Goal: Book appointment/travel/reservation

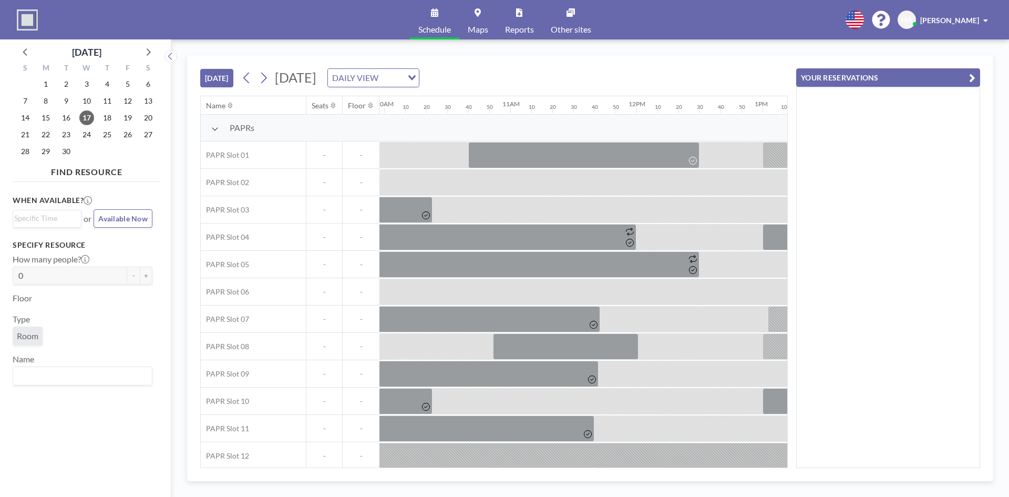
scroll to position [0, 1261]
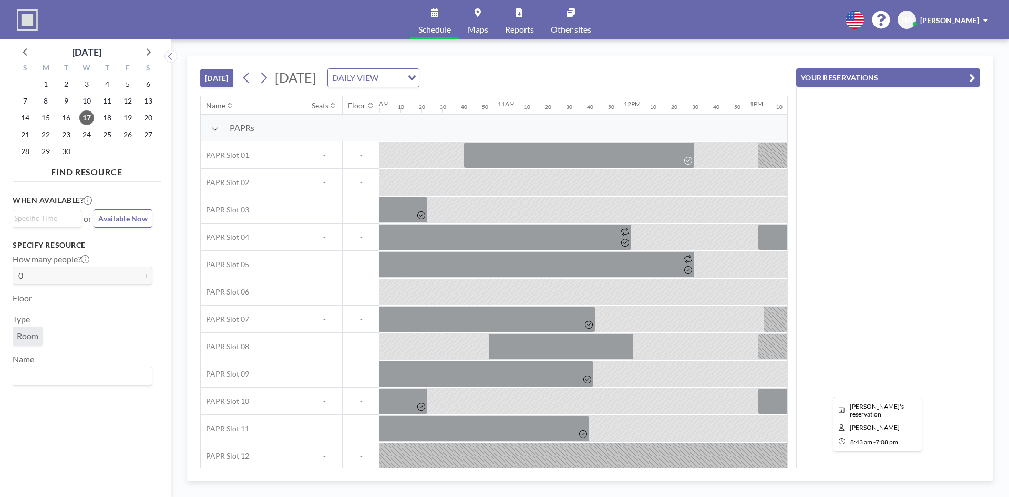
click at [497, 461] on div at bounding box center [874, 455] width 1313 height 26
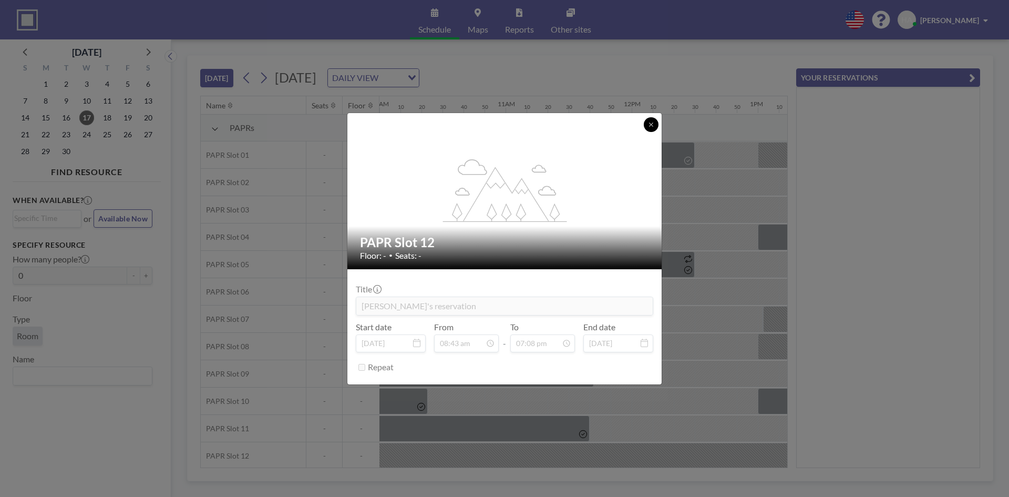
click at [646, 122] on button at bounding box center [651, 124] width 15 height 15
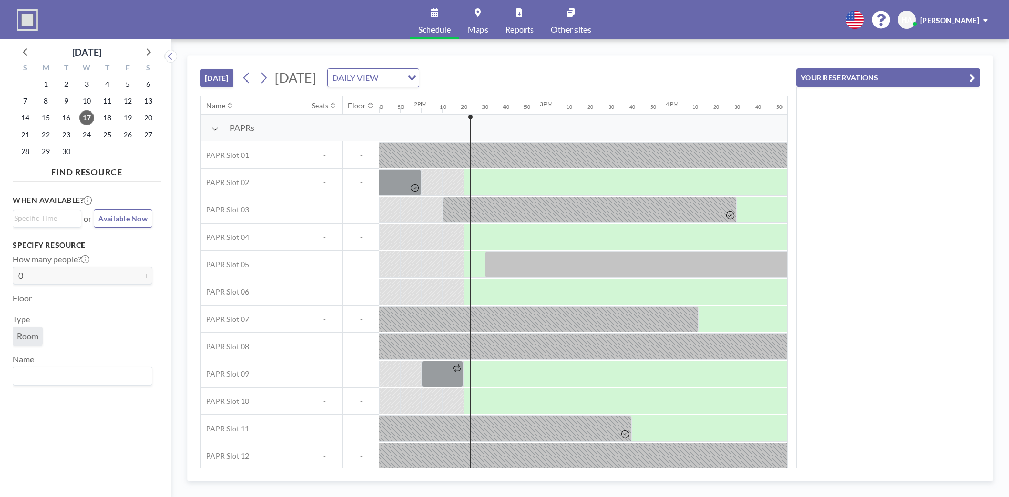
scroll to position [0, 1697]
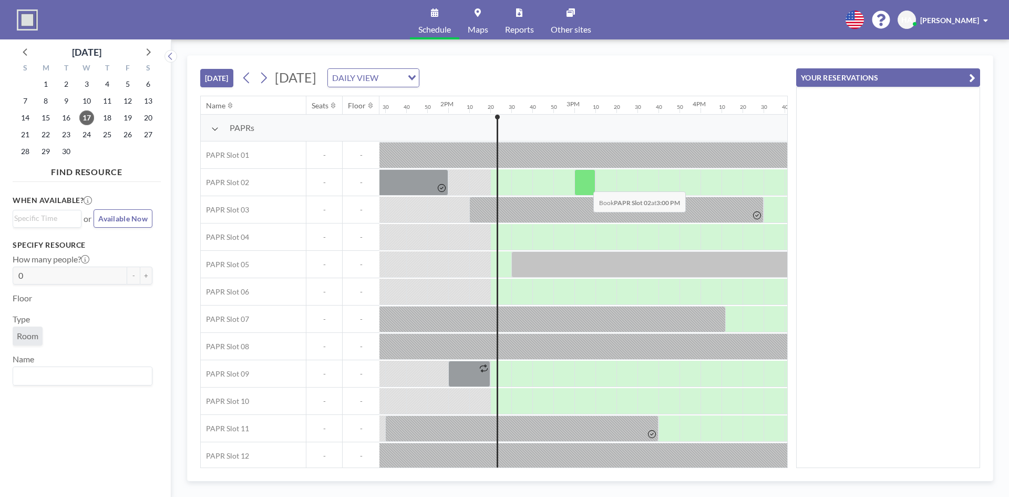
click at [585, 183] on div at bounding box center [584, 182] width 21 height 26
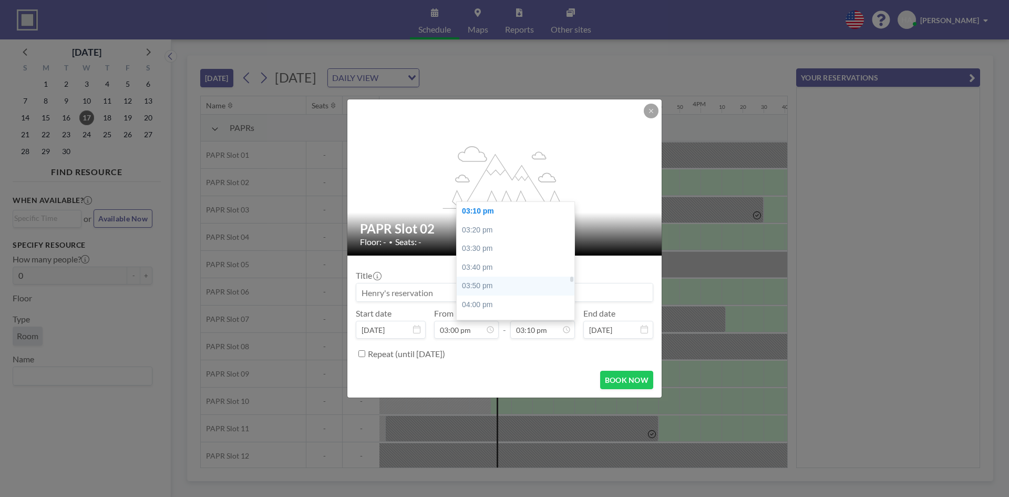
scroll to position [1755, 0]
click at [482, 256] on div "04:00 pm" at bounding box center [518, 252] width 123 height 19
click at [544, 327] on input "04:00 pm" at bounding box center [542, 330] width 65 height 18
click at [491, 267] on div "04:30 pm" at bounding box center [518, 267] width 123 height 19
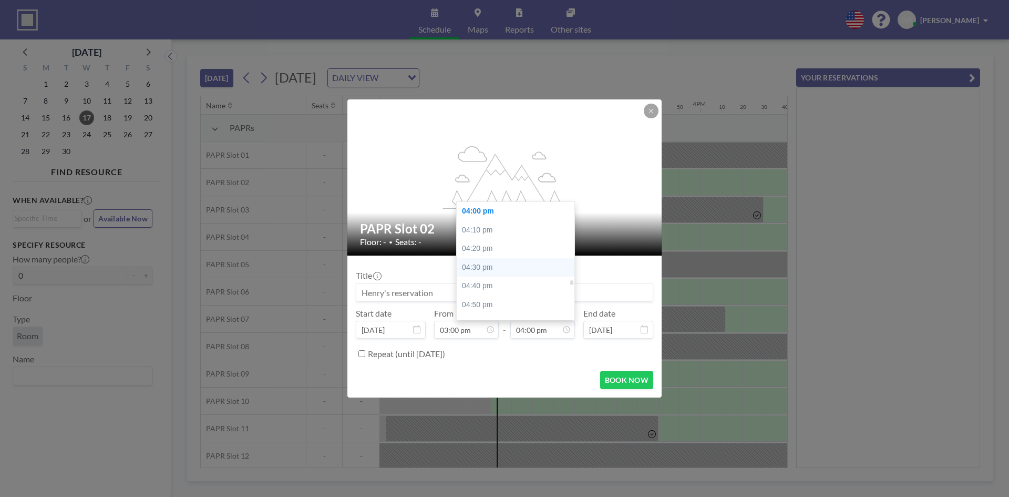
type input "04:30 pm"
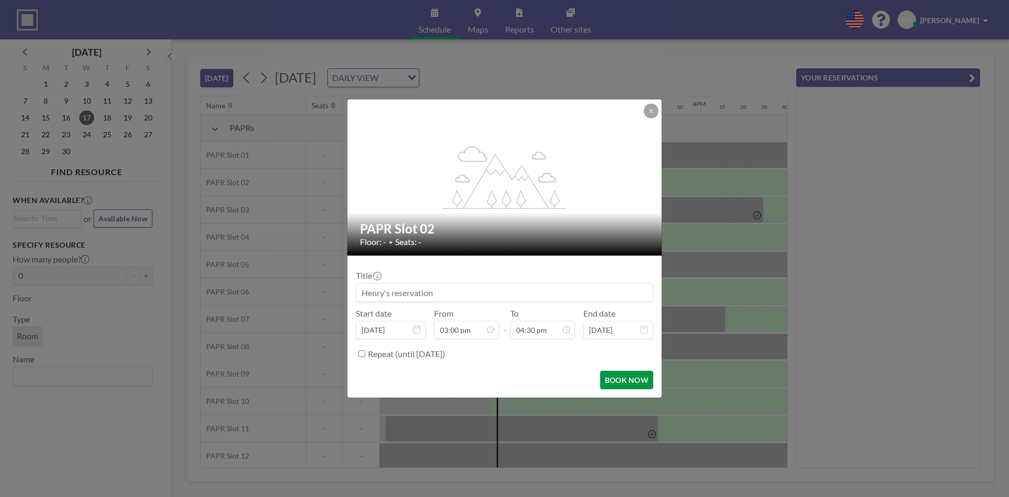
click at [618, 374] on button "BOOK NOW" at bounding box center [626, 379] width 53 height 18
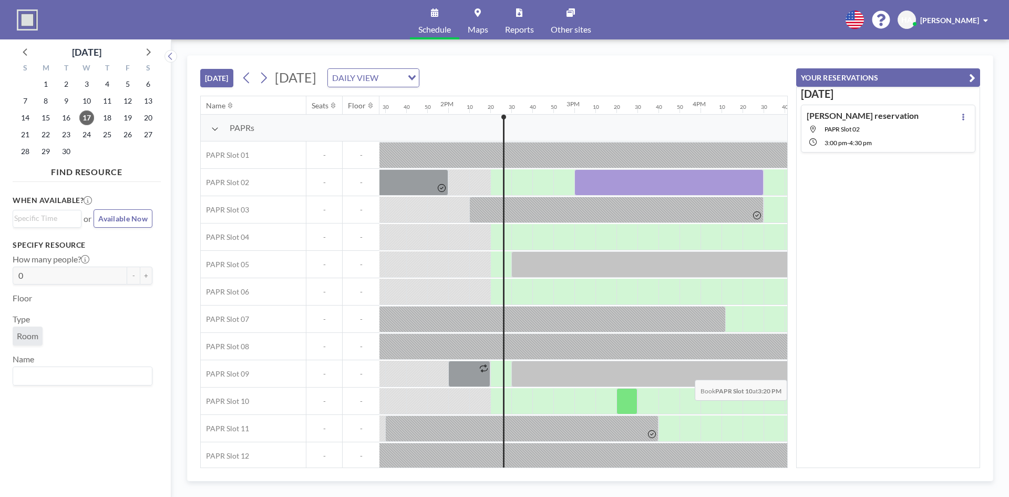
click at [920, 372] on div "[DATE] [PERSON_NAME] reservation PAPR Slot 02 3:00 PM - 4:30 PM" at bounding box center [888, 277] width 184 height 381
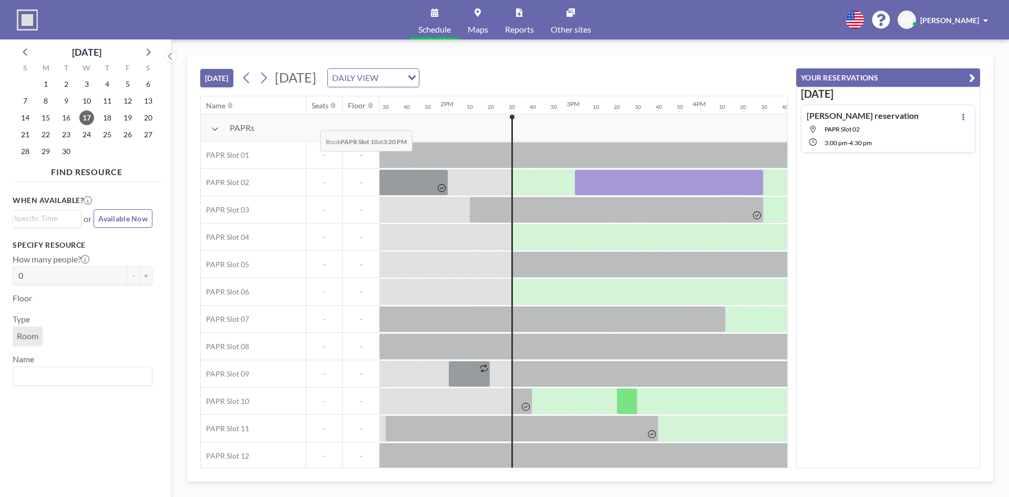
click at [312, 122] on div "PAPRs" at bounding box center [290, 128] width 178 height 27
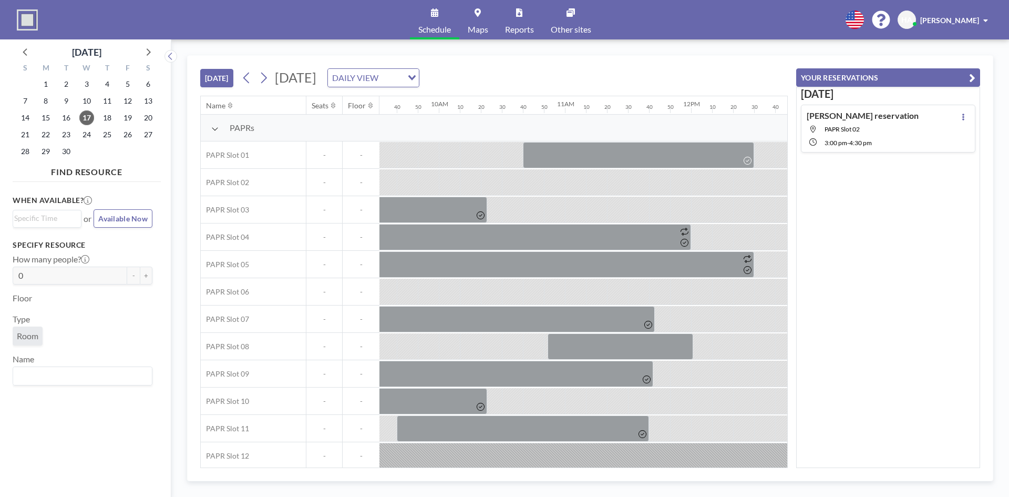
scroll to position [0, 1261]
